Goal: Information Seeking & Learning: Check status

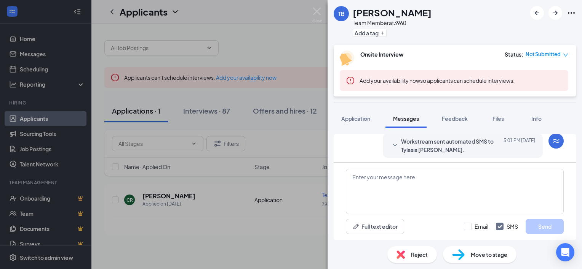
scroll to position [92, 0]
click at [409, 145] on span "Workstream sent automated SMS to Tylasia [PERSON_NAME]." at bounding box center [451, 145] width 100 height 17
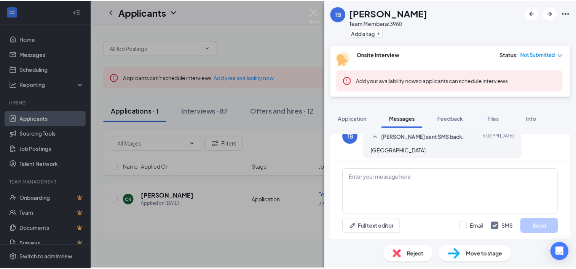
scroll to position [244, 0]
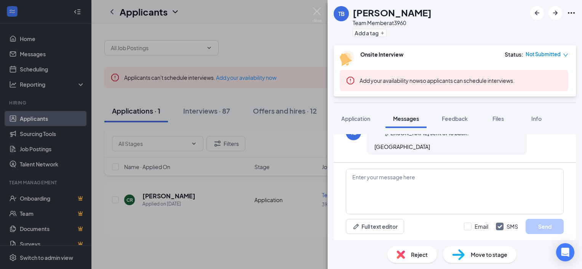
click at [242, 46] on div "TB Tylasia [PERSON_NAME] Team Member at 3960 Add a tag Onsite Interview Status …" at bounding box center [291, 134] width 582 height 269
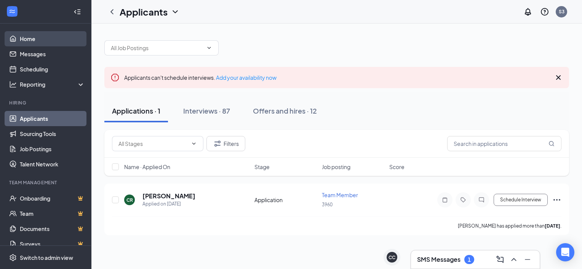
click at [53, 35] on link "Home" at bounding box center [52, 38] width 65 height 15
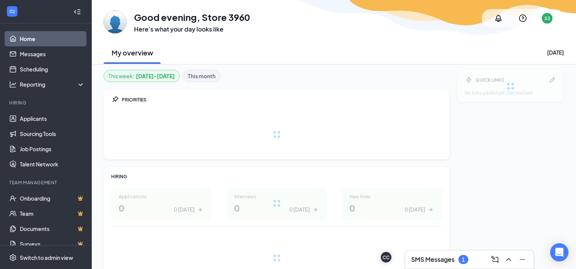
click at [428, 264] on h3 "SMS Messages" at bounding box center [432, 260] width 43 height 8
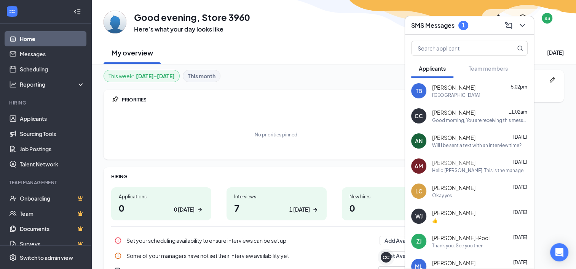
click at [464, 24] on div "1" at bounding box center [463, 25] width 3 height 6
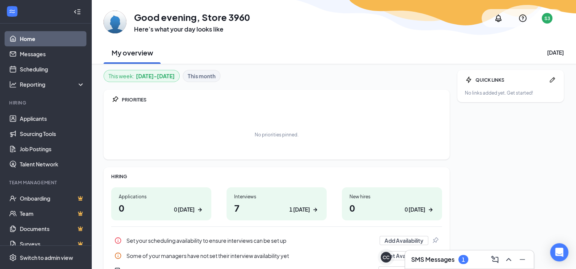
drag, startPoint x: 458, startPoint y: 267, endPoint x: 458, endPoint y: 262, distance: 5.3
click at [458, 262] on div "SMS Messages 1" at bounding box center [469, 260] width 129 height 18
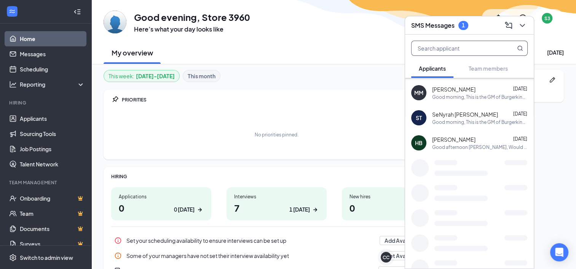
scroll to position [426, 0]
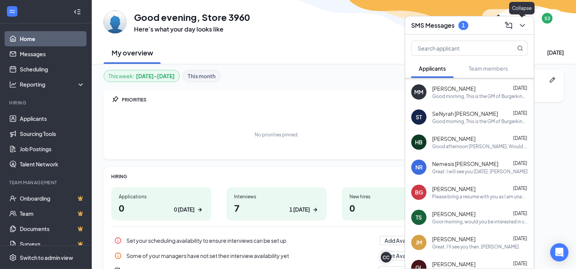
click at [522, 28] on icon "ChevronDown" at bounding box center [522, 25] width 9 height 9
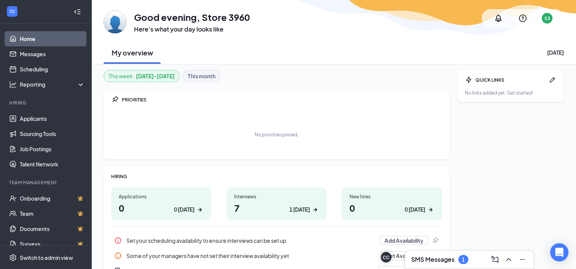
click at [461, 261] on div "1" at bounding box center [463, 259] width 10 height 9
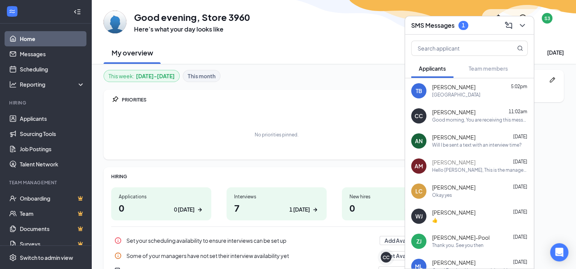
click at [316, 16] on div "GE Good evening, Store 3960 Here’s what your day looks like S3" at bounding box center [334, 18] width 460 height 30
